Goal: Task Accomplishment & Management: Use online tool/utility

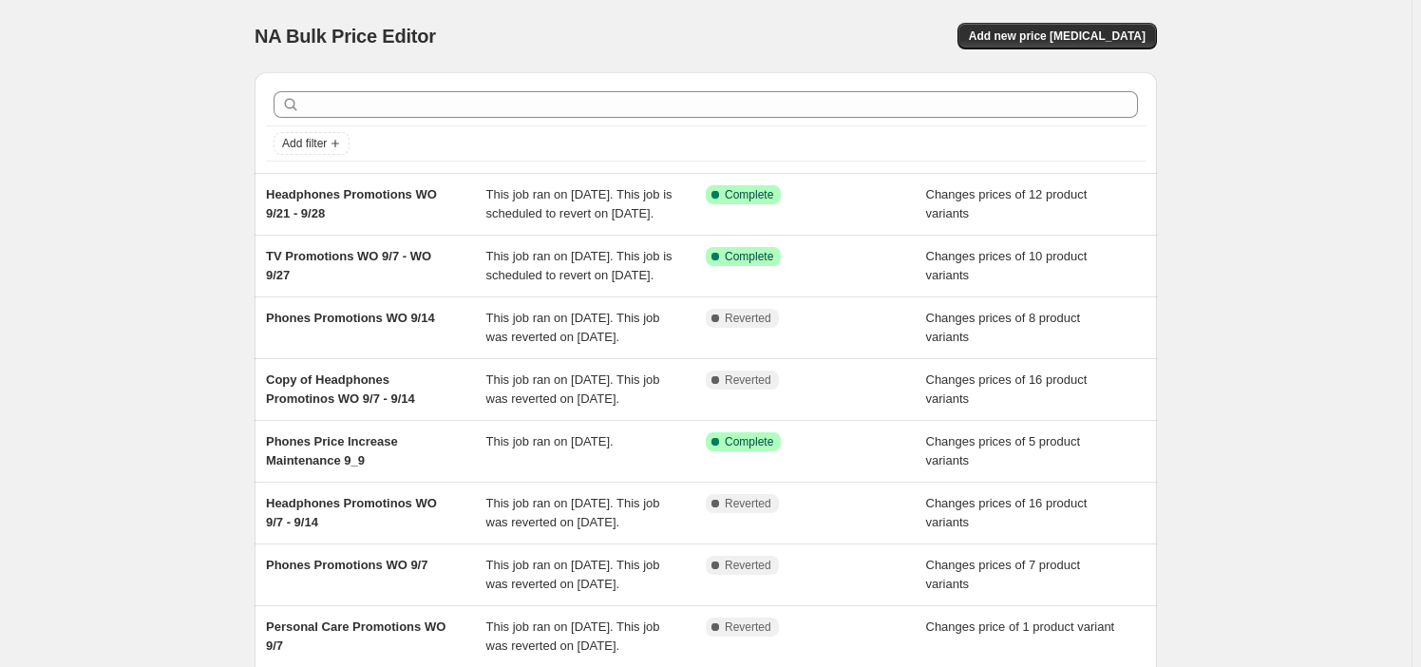
click at [1267, 183] on div "NA Bulk Price Editor. This page is ready NA Bulk Price Editor Add new price [ME…" at bounding box center [705, 489] width 1411 height 978
click at [1035, 23] on button "Add new price [MEDICAL_DATA]" at bounding box center [1056, 36] width 199 height 27
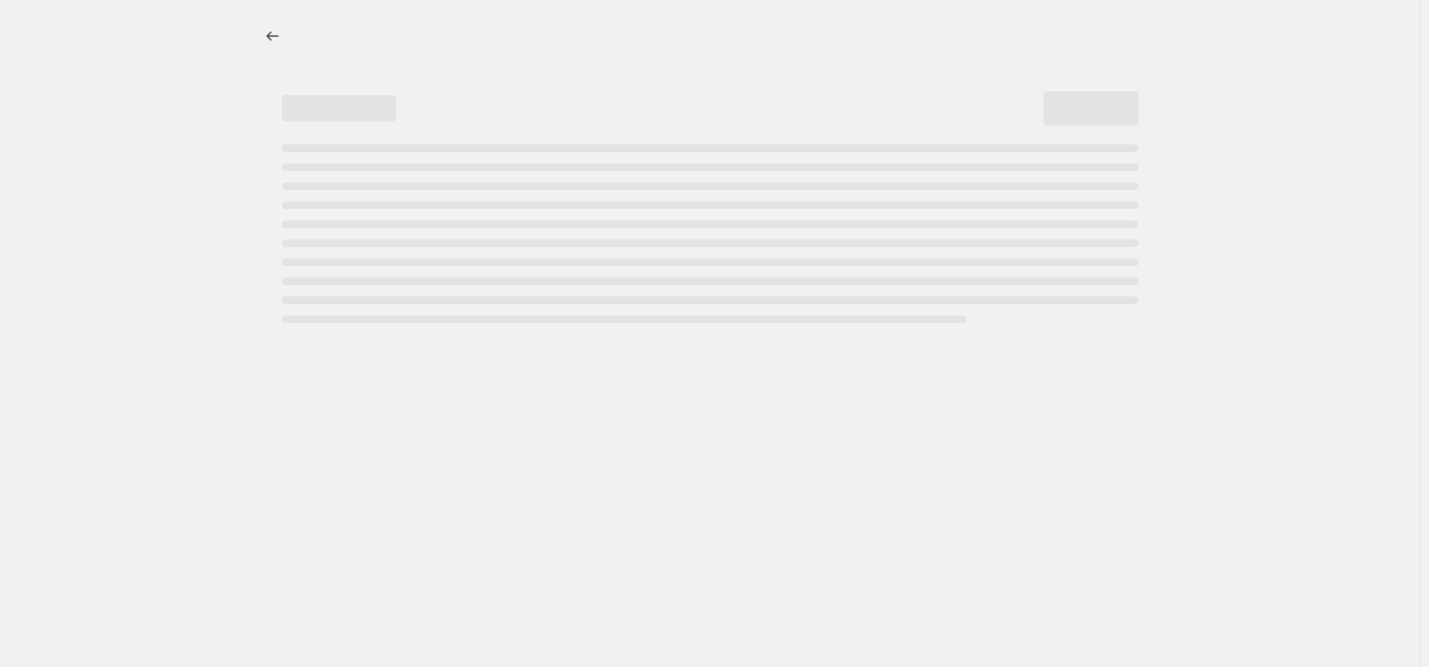
click at [354, 153] on div "Page loading" at bounding box center [710, 233] width 857 height 179
select select "percentage"
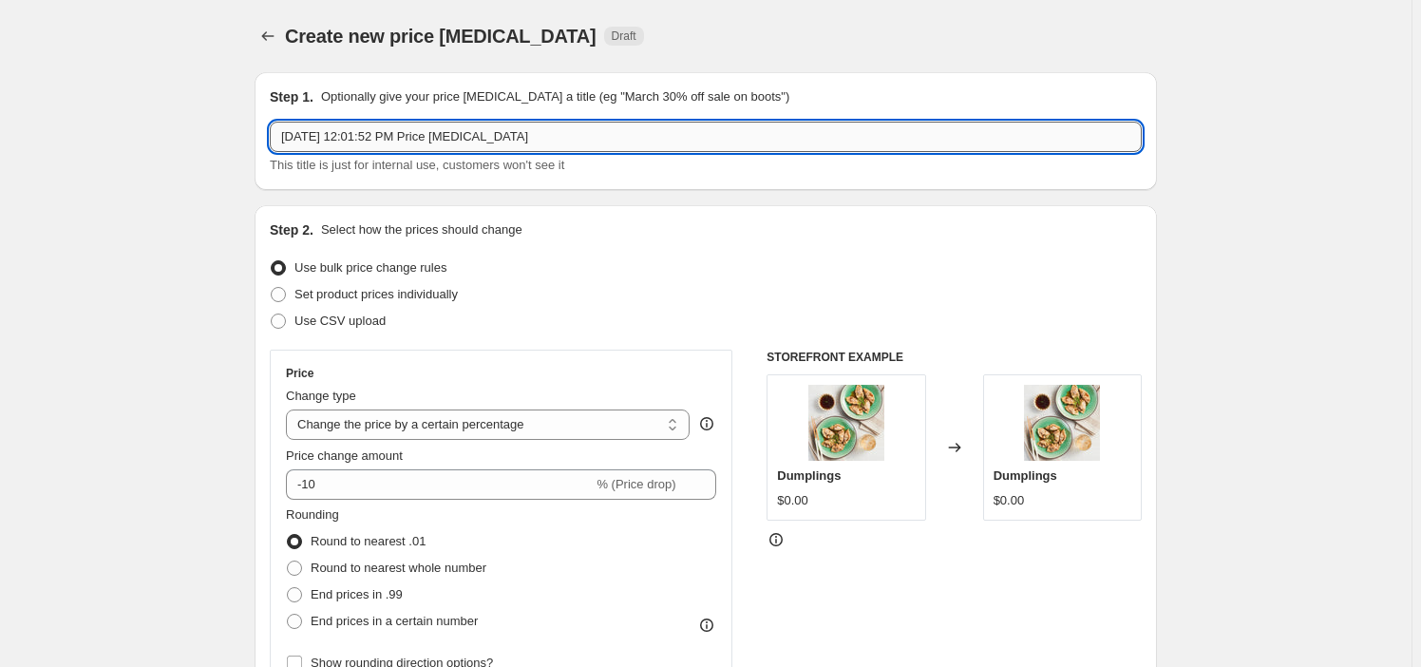
click at [399, 147] on input "[DATE] 12:01:52 PM Price [MEDICAL_DATA]" at bounding box center [706, 137] width 872 height 30
paste input "Multishape Promotions Q3"
type input "Multishape Promotions Q3"
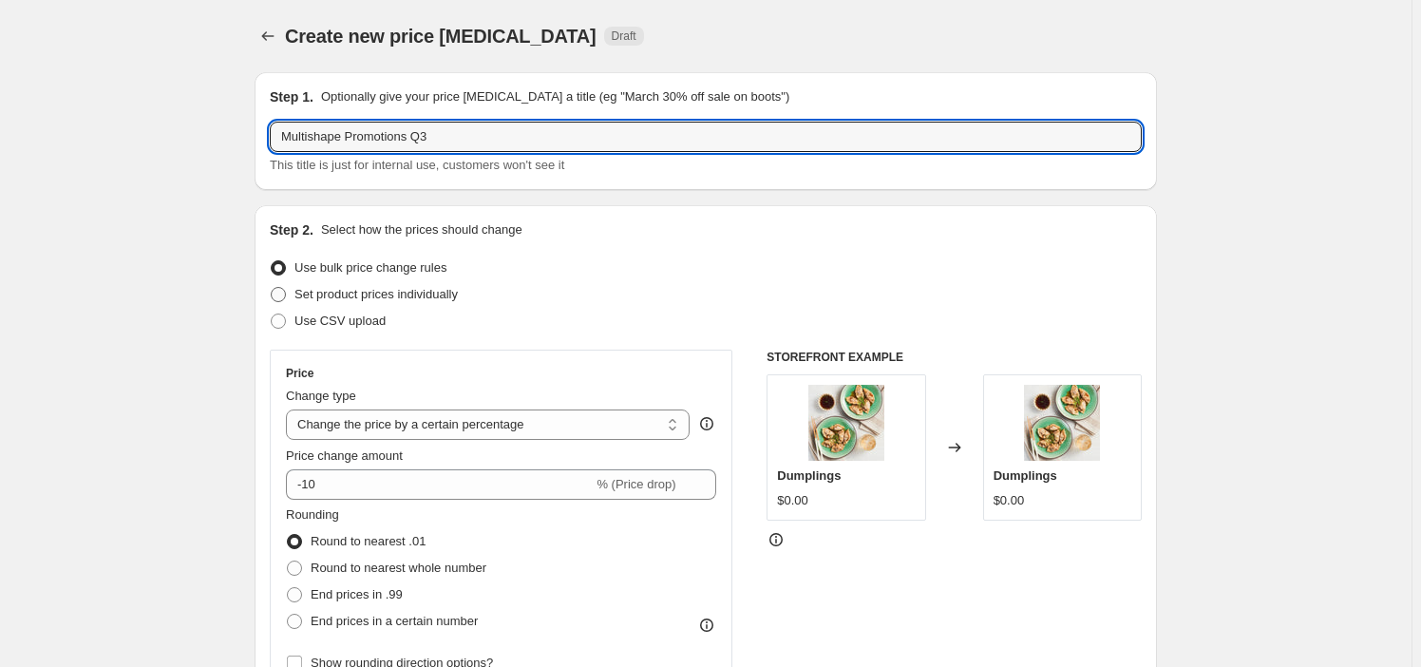
click at [412, 294] on span "Set product prices individually" at bounding box center [375, 294] width 163 height 14
click at [272, 288] on input "Set product prices individually" at bounding box center [271, 287] width 1 height 1
radio input "true"
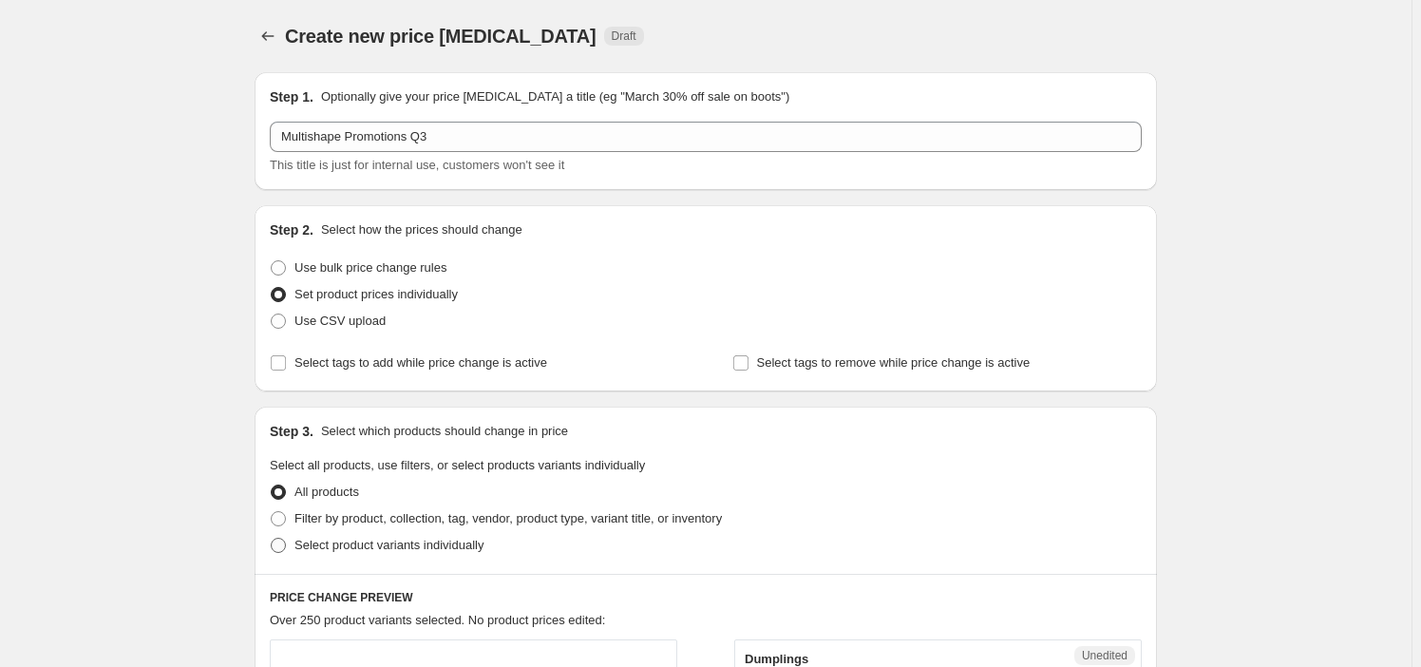
click at [435, 538] on span "Select product variants individually" at bounding box center [388, 545] width 189 height 14
click at [272, 538] on input "Select product variants individually" at bounding box center [271, 538] width 1 height 1
radio input "true"
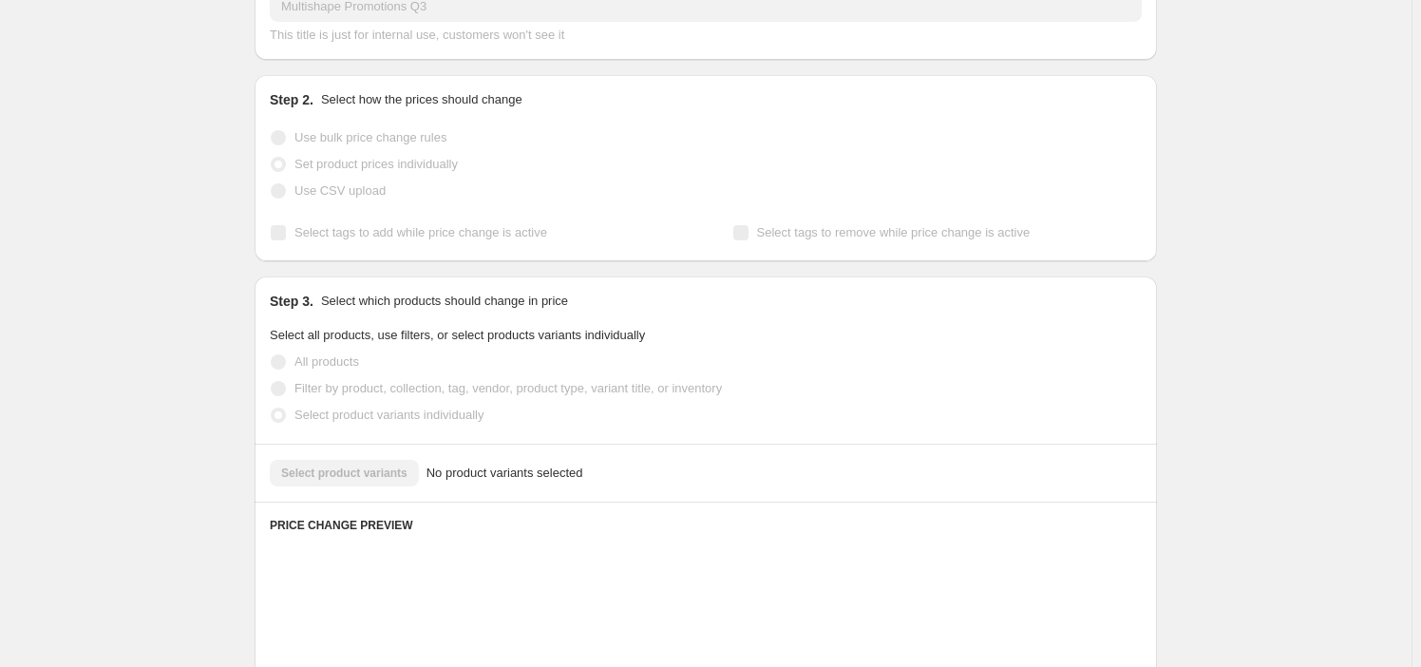
scroll to position [258, 0]
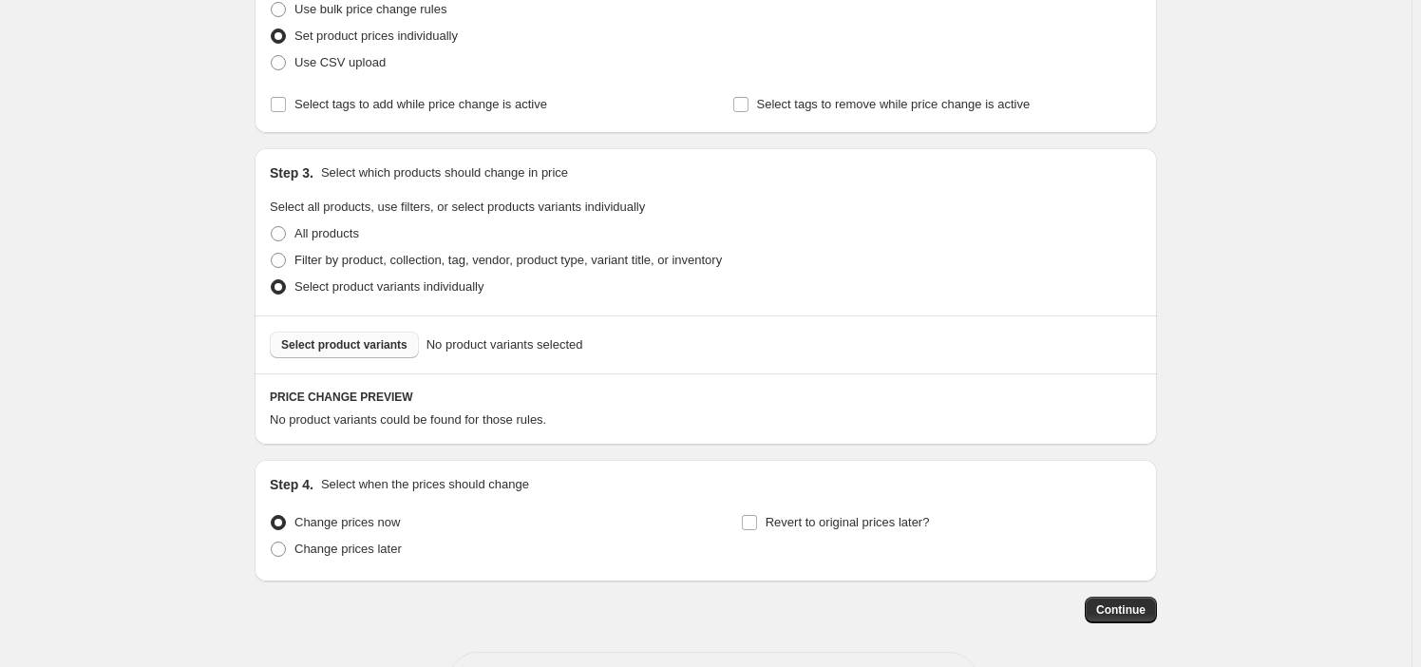
click at [353, 350] on span "Select product variants" at bounding box center [344, 344] width 126 height 15
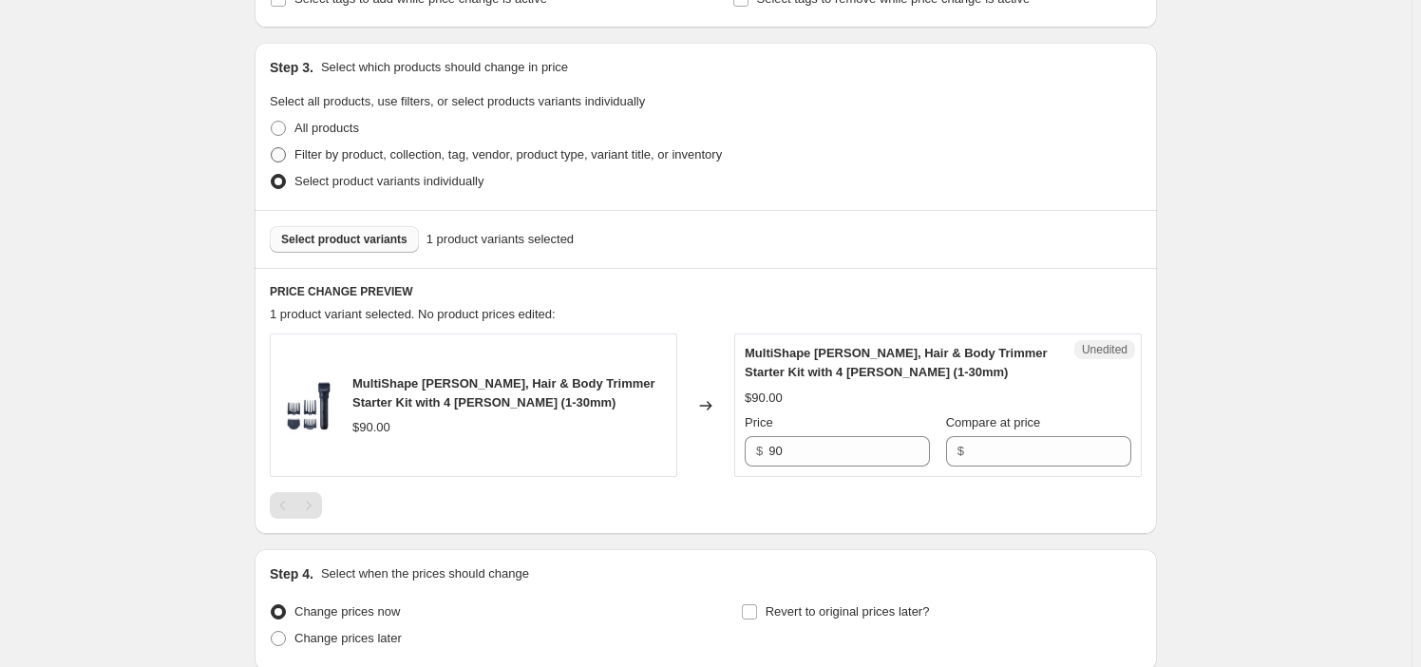
scroll to position [518, 0]
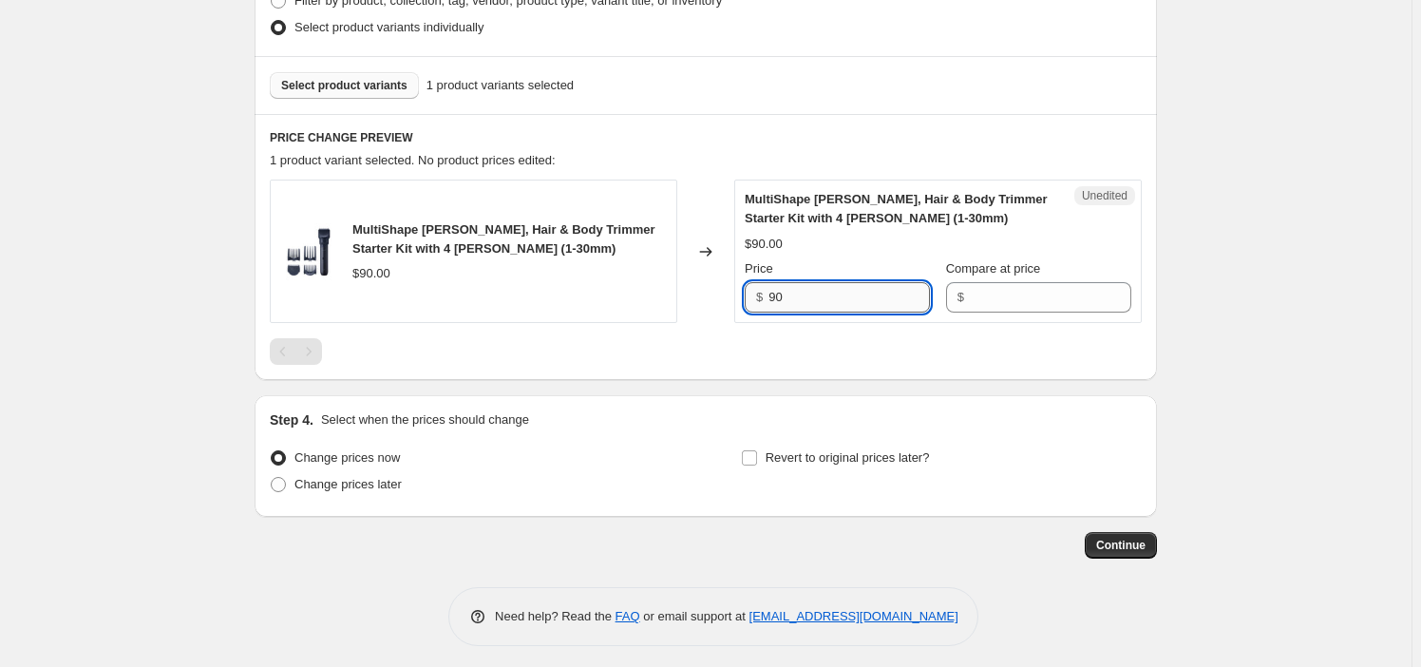
click at [825, 289] on input "90" at bounding box center [848, 297] width 161 height 30
type input "90"
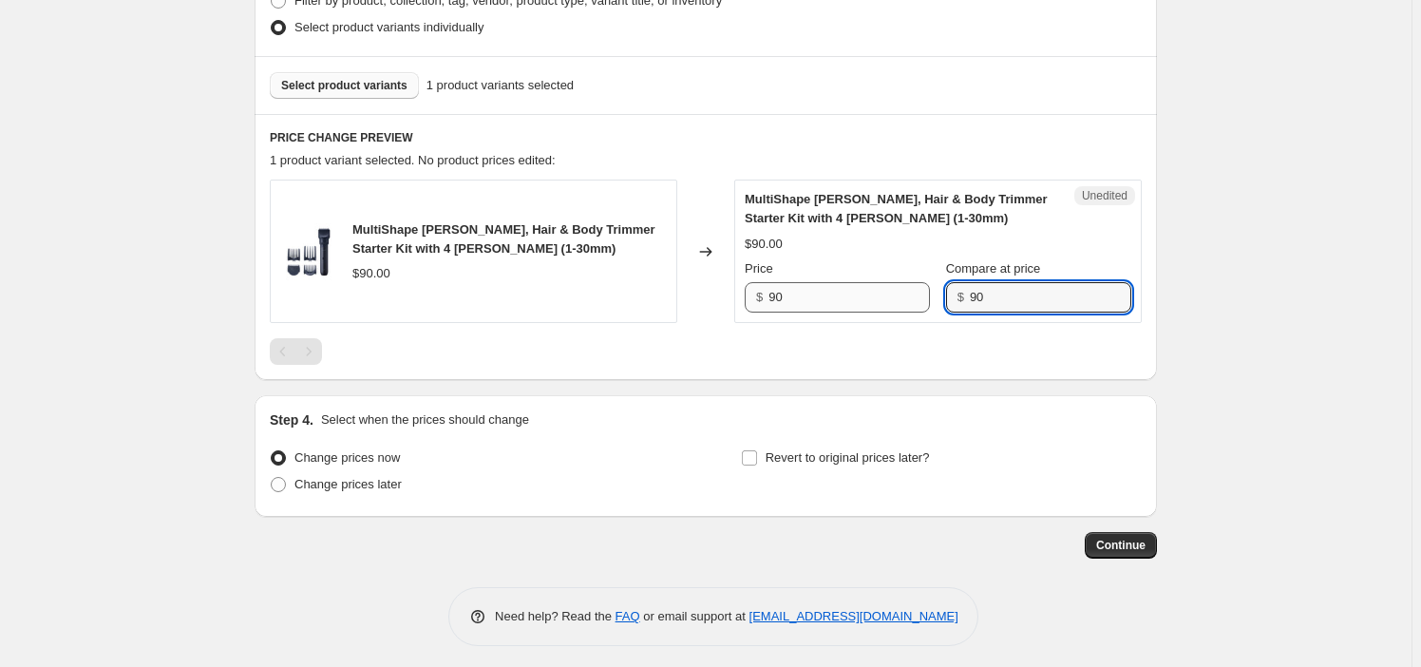
type input "90"
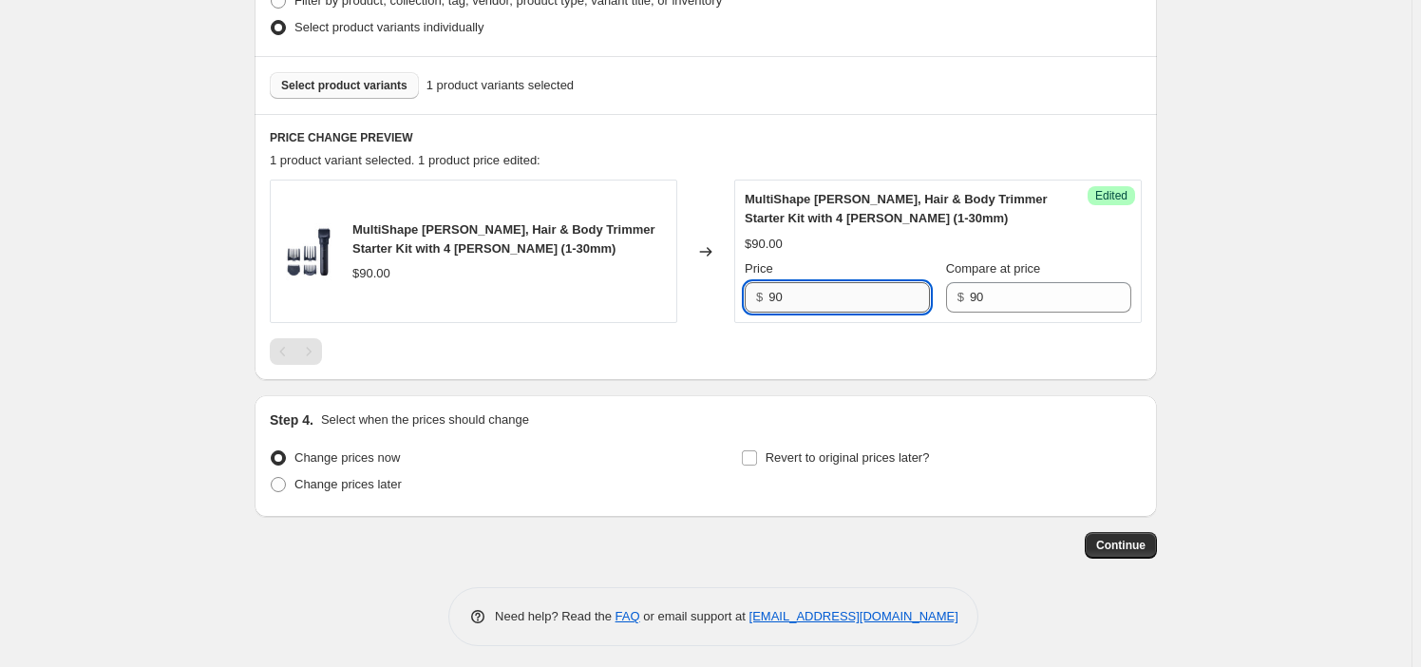
click at [854, 291] on input "90" at bounding box center [848, 297] width 161 height 30
paste input "52"
type input "52"
click at [323, 92] on button "Select product variants" at bounding box center [344, 85] width 149 height 27
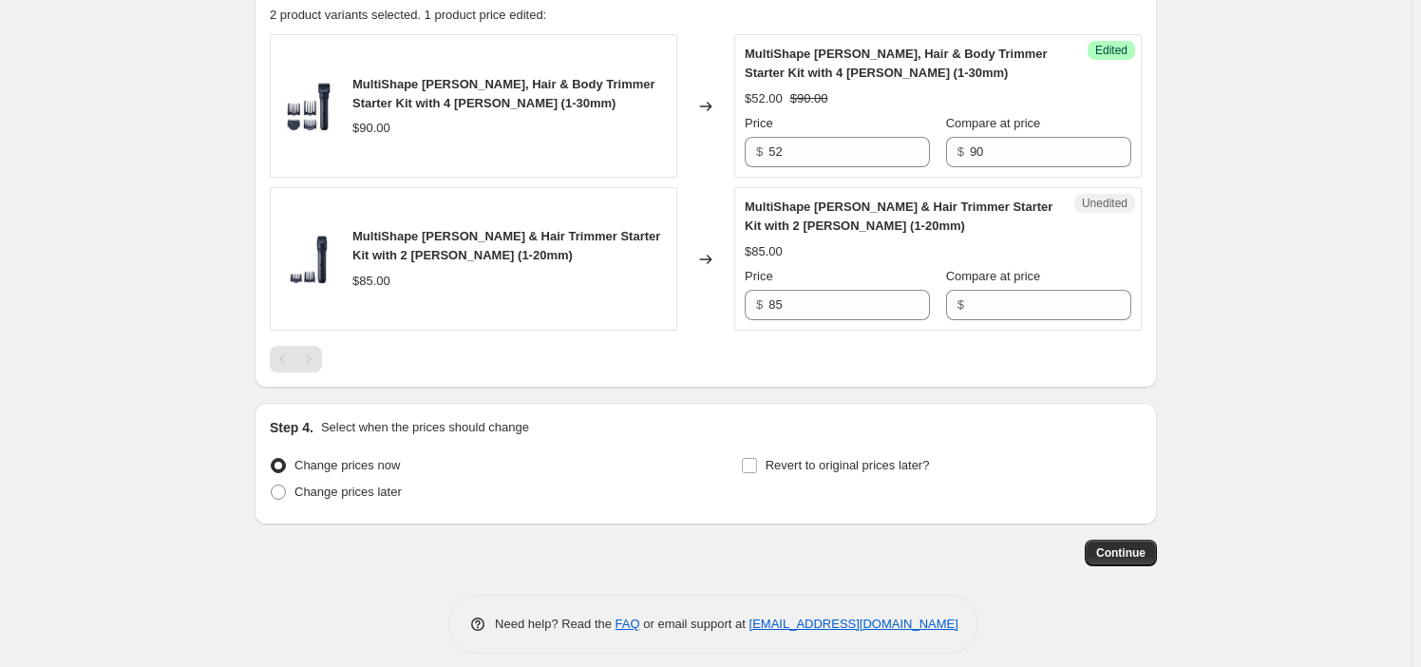
scroll to position [676, 0]
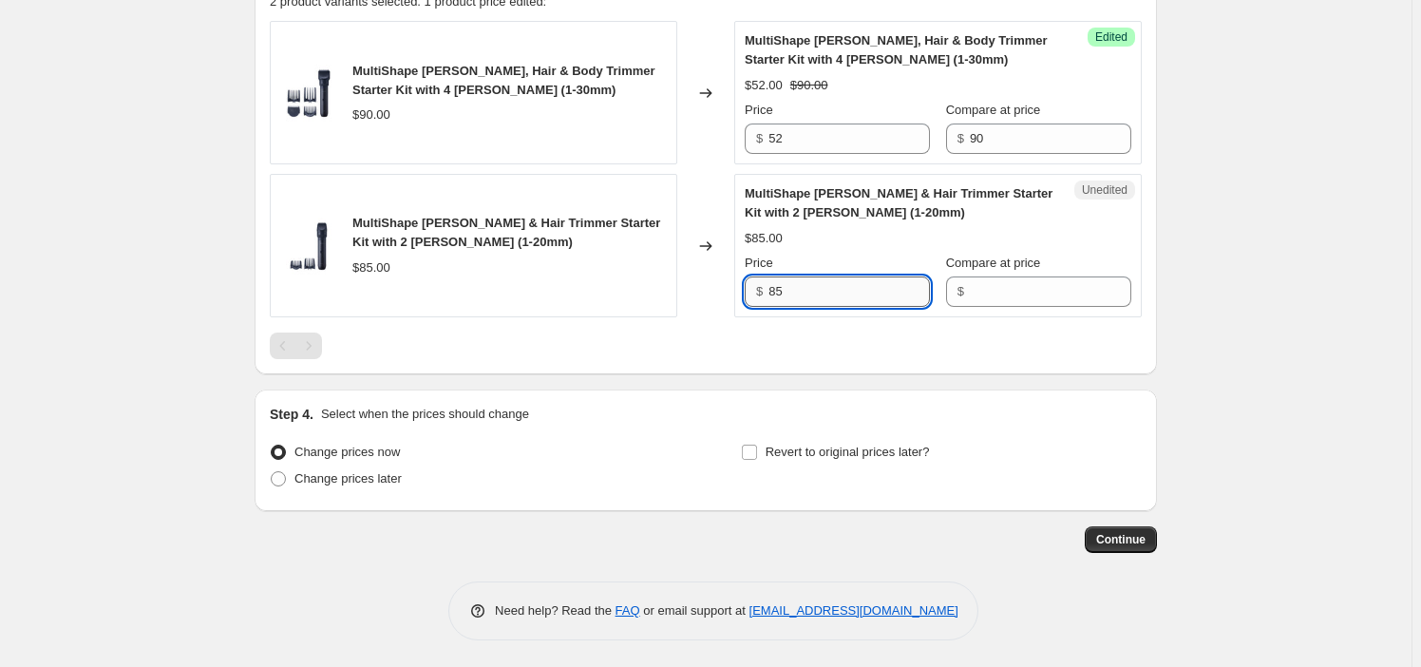
click at [822, 283] on input "85" at bounding box center [848, 291] width 161 height 30
drag, startPoint x: 1026, startPoint y: 286, endPoint x: 1008, endPoint y: 258, distance: 32.9
click at [1026, 286] on input "Compare at price" at bounding box center [1050, 291] width 161 height 30
paste input "85"
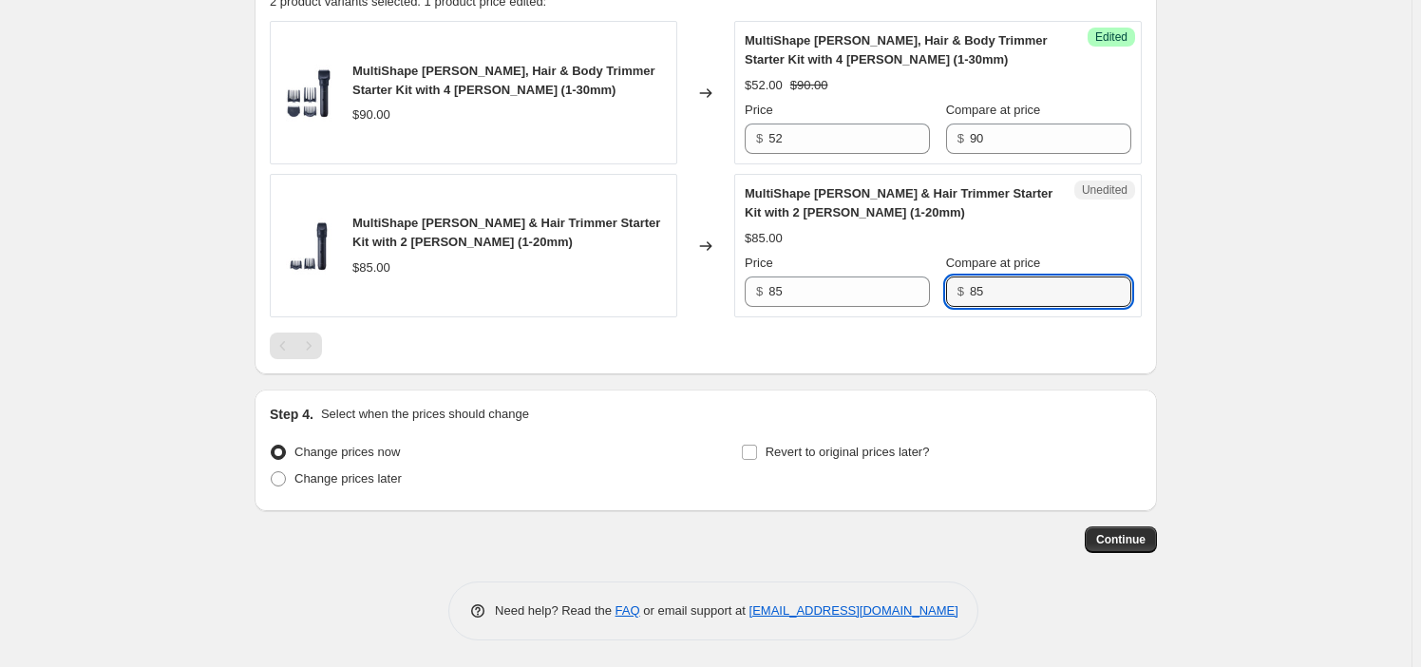
type input "85"
click at [832, 280] on input "85" at bounding box center [848, 291] width 161 height 30
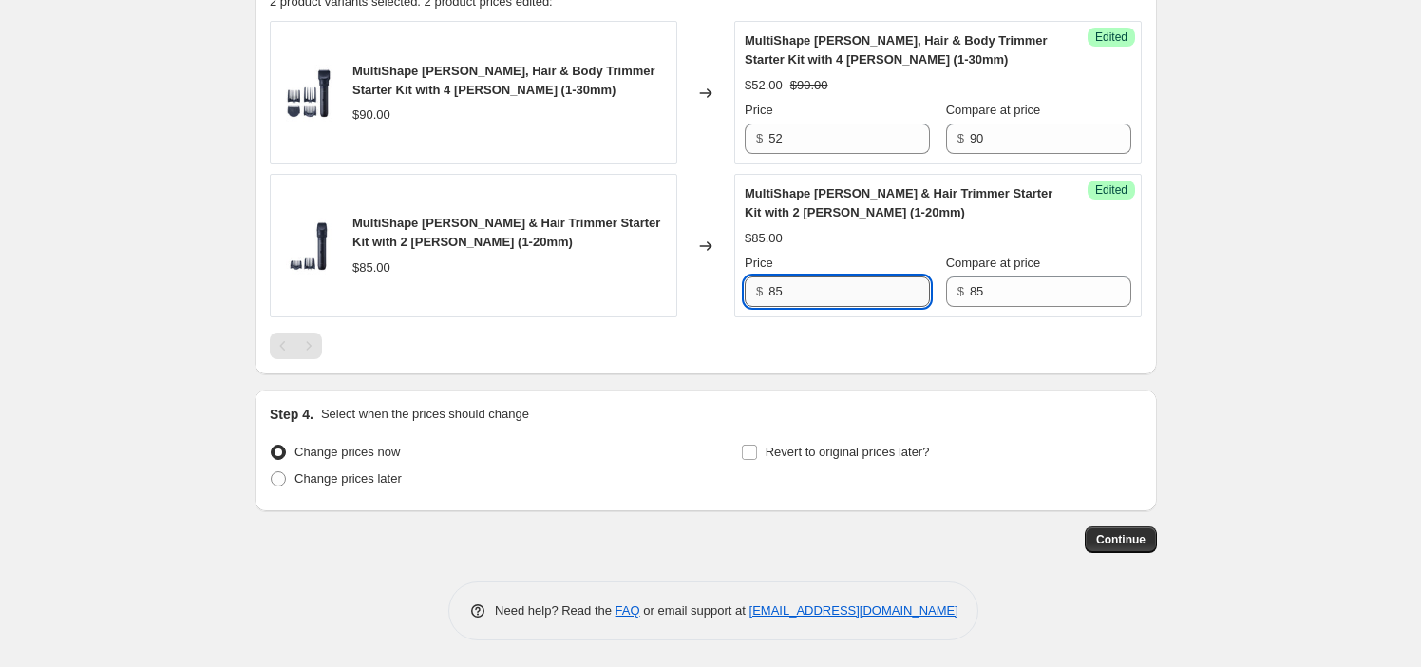
click at [832, 280] on input "85" at bounding box center [848, 291] width 161 height 30
paste input "49"
type input "49"
click at [831, 370] on div "PRICE CHANGE PREVIEW 2 product variants selected. 2 product prices edited: Mult…" at bounding box center [706, 164] width 902 height 419
click at [803, 445] on span "Revert to original prices later?" at bounding box center [847, 451] width 164 height 14
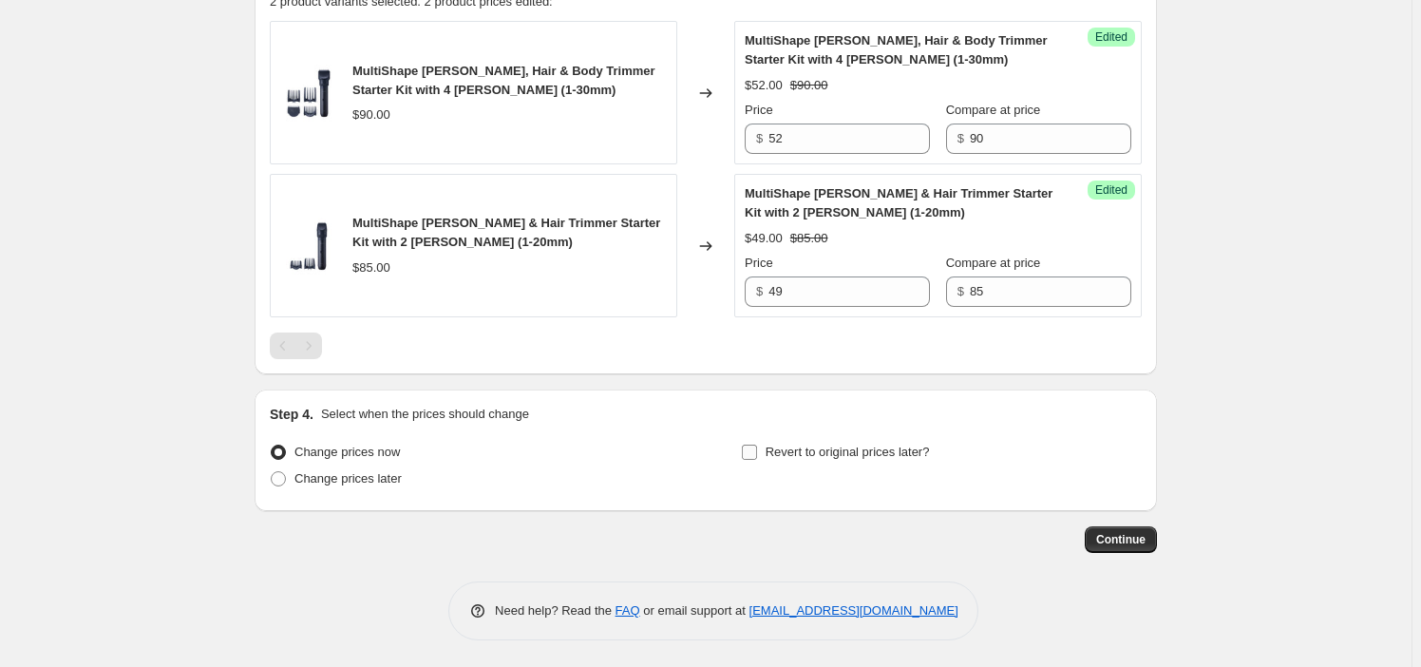
click at [757, 445] on input "Revert to original prices later?" at bounding box center [749, 451] width 15 height 15
checkbox input "true"
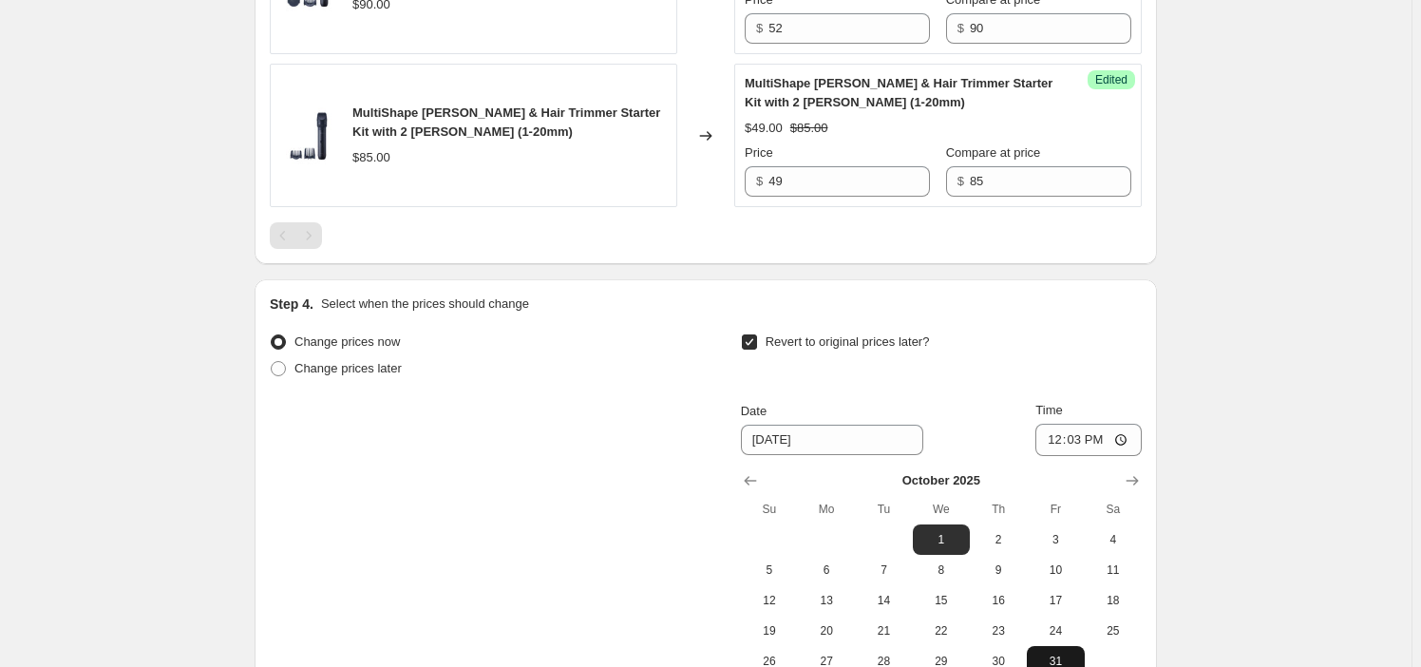
scroll to position [1001, 0]
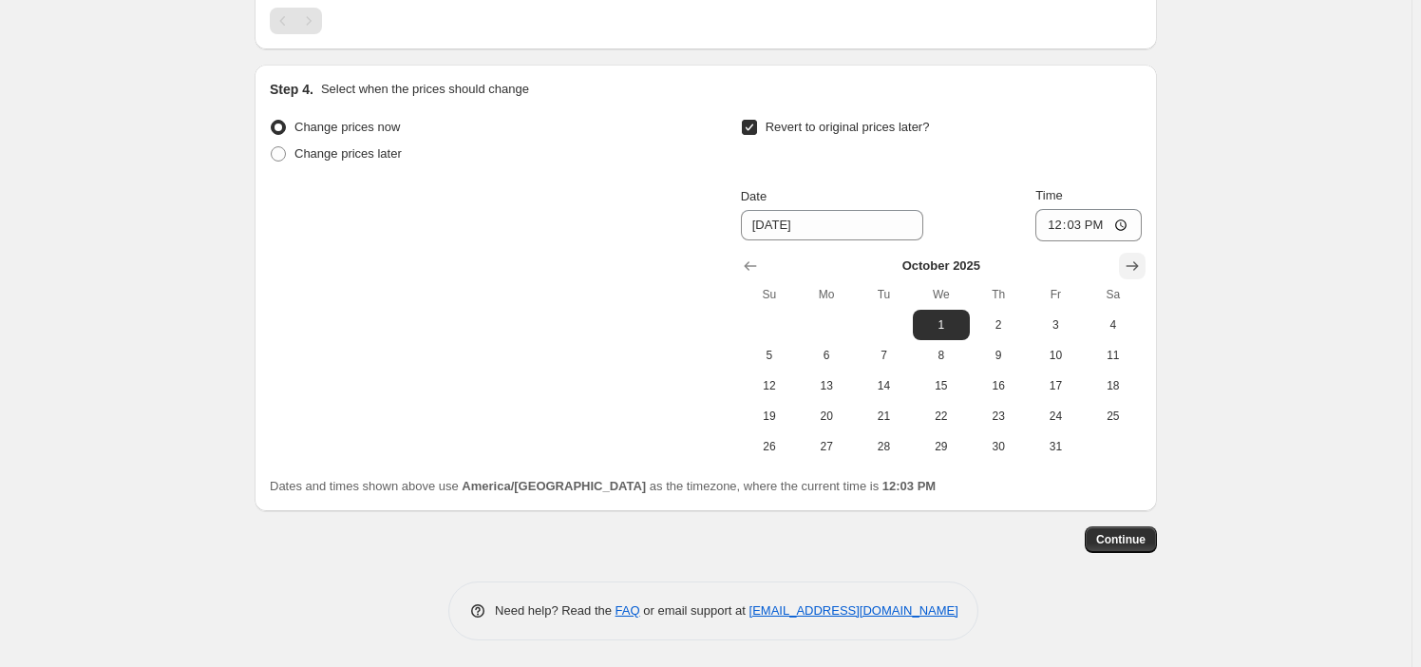
click at [1132, 260] on icon "Show next month, November 2025" at bounding box center [1132, 265] width 19 height 19
drag, startPoint x: 955, startPoint y: 440, endPoint x: 988, endPoint y: 363, distance: 83.4
click at [954, 440] on span "31" at bounding box center [941, 446] width 42 height 15
type input "[DATE]"
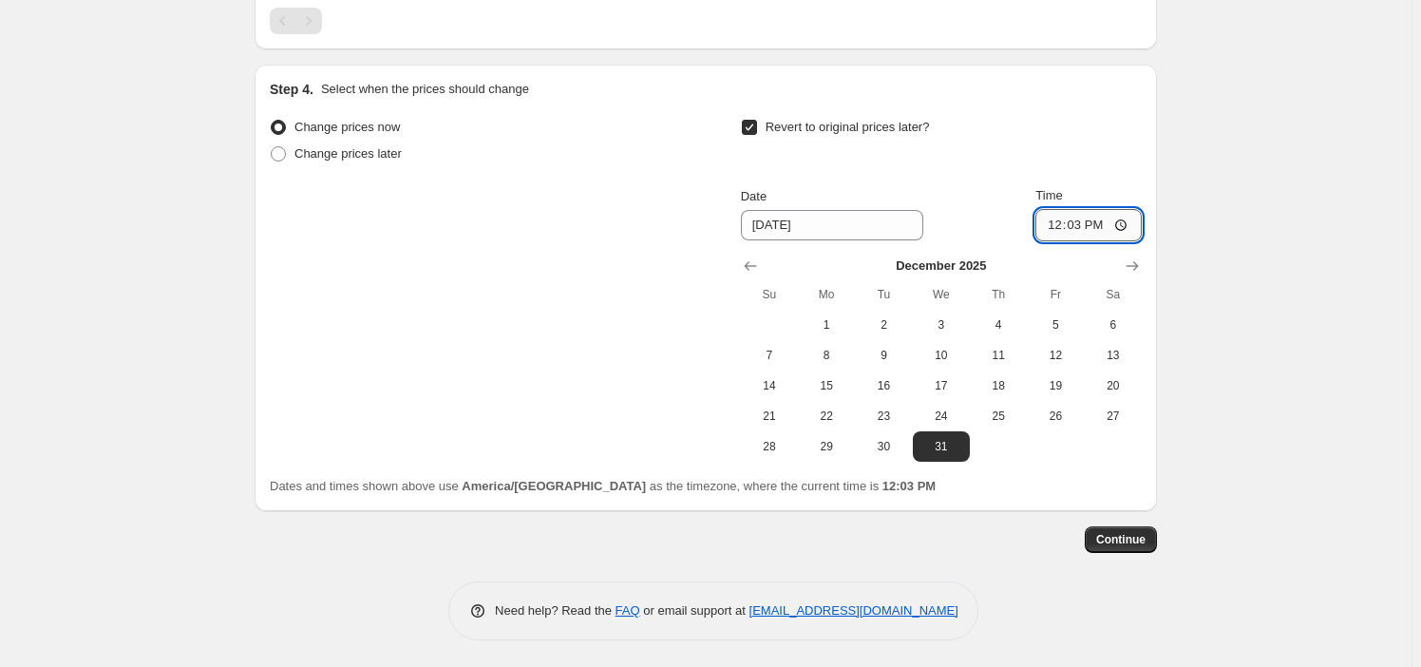
click at [1062, 216] on input "12:03" at bounding box center [1088, 225] width 106 height 32
type input "22:59"
click at [1124, 533] on span "Continue" at bounding box center [1120, 539] width 49 height 15
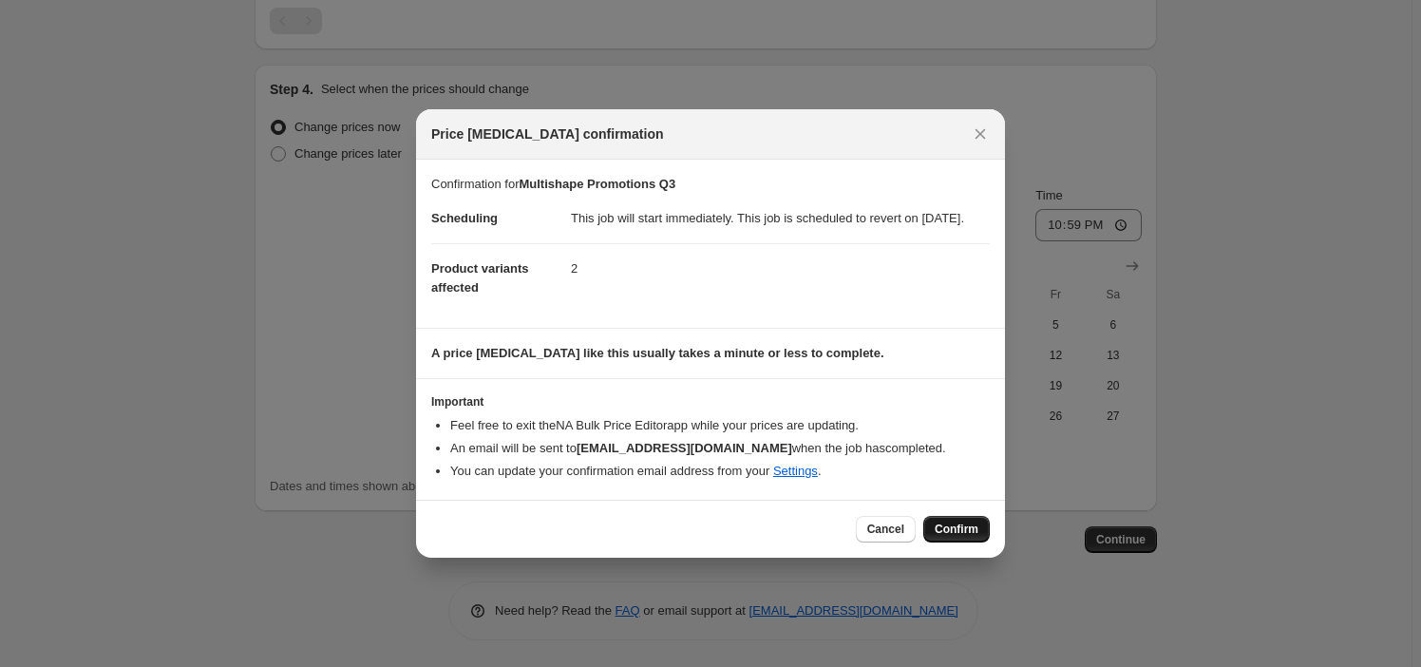
click at [950, 537] on span "Confirm" at bounding box center [957, 528] width 44 height 15
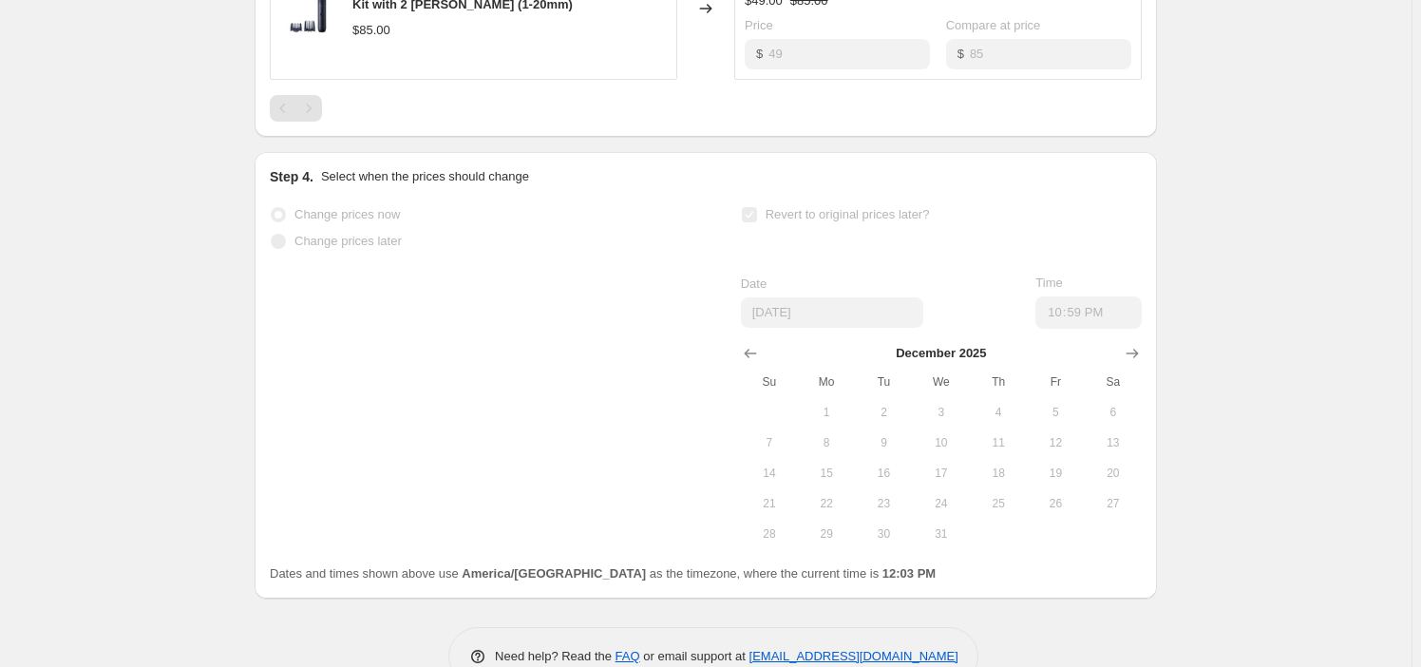
scroll to position [1050, 0]
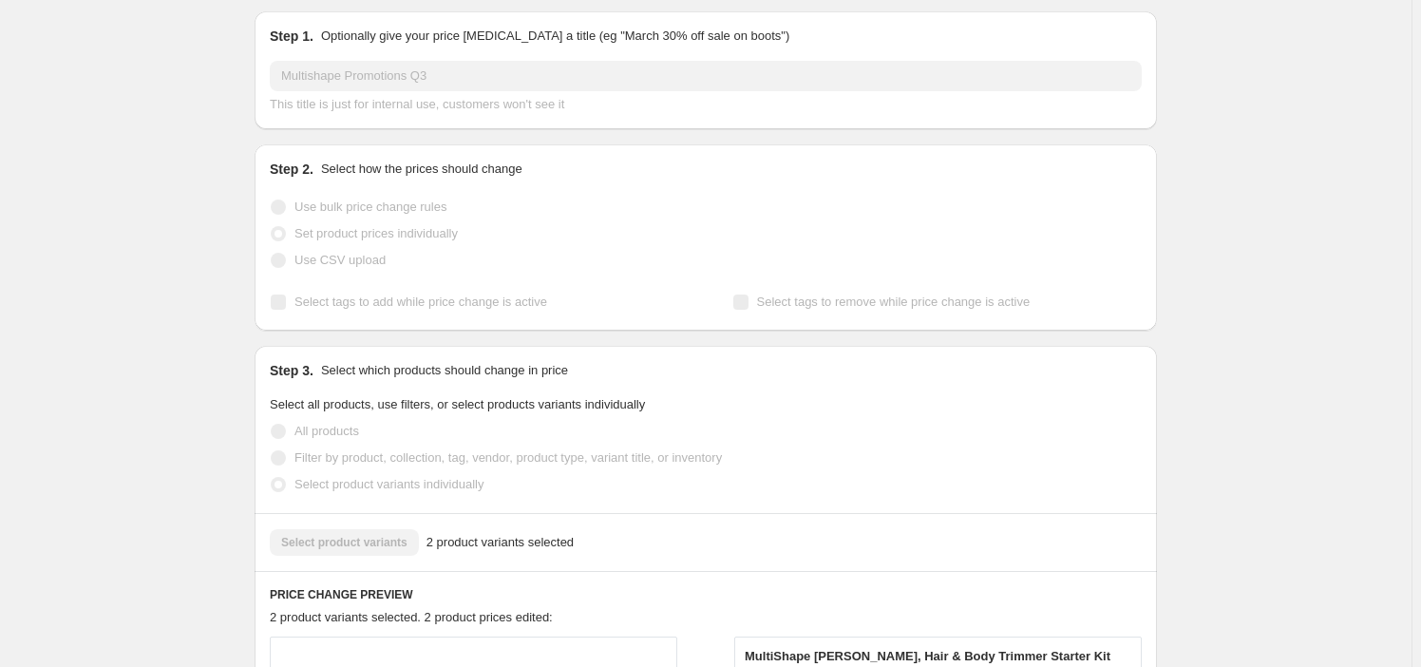
scroll to position [0, 0]
